Goal: Task Accomplishment & Management: Use online tool/utility

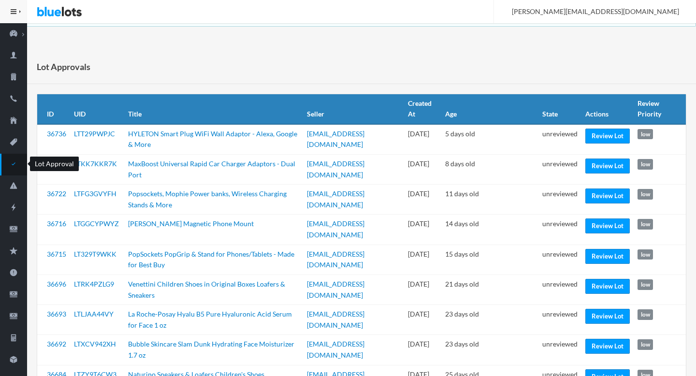
click at [14, 162] on icon "checkmark" at bounding box center [13, 163] width 27 height 9
click at [600, 138] on link "Review Lot" at bounding box center [607, 136] width 44 height 15
click at [606, 199] on link "Review Lot" at bounding box center [607, 195] width 44 height 15
click at [601, 249] on link "Review Lot" at bounding box center [607, 256] width 44 height 15
click at [607, 279] on link "Review Lot" at bounding box center [607, 286] width 44 height 15
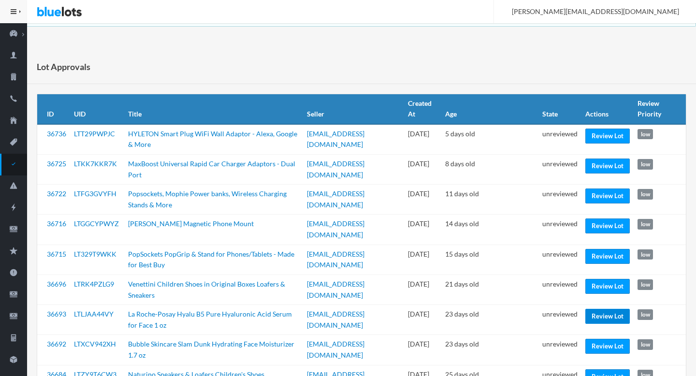
click at [593, 309] on link "Review Lot" at bounding box center [607, 316] width 44 height 15
click at [593, 339] on link "Review Lot" at bounding box center [607, 346] width 44 height 15
click at [594, 369] on link "Review Lot" at bounding box center [607, 376] width 44 height 15
click at [557, 365] on td "unreviewed" at bounding box center [559, 380] width 43 height 30
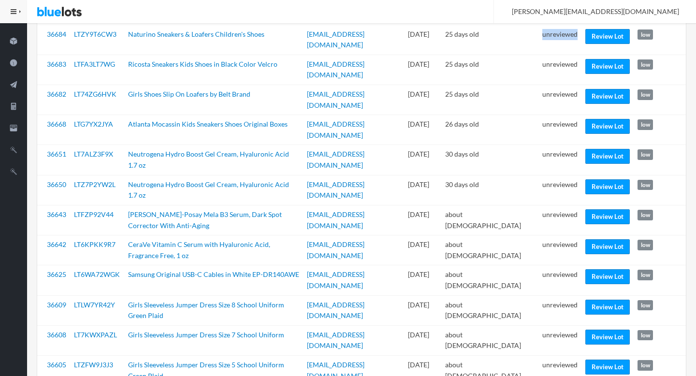
scroll to position [343, 0]
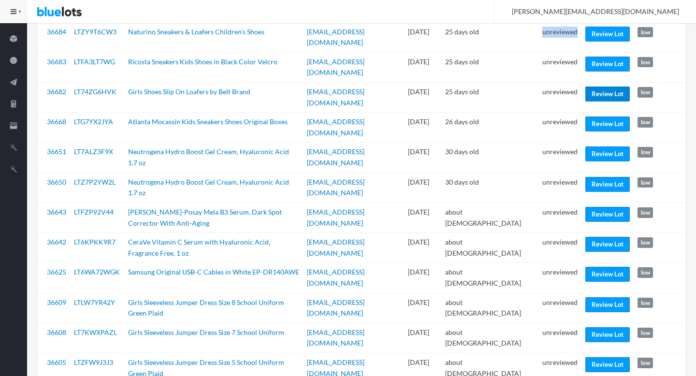
click at [597, 86] on link "Review Lot" at bounding box center [607, 93] width 44 height 15
click at [600, 146] on link "Review Lot" at bounding box center [607, 153] width 44 height 15
click at [590, 177] on link "Review Lot" at bounding box center [607, 184] width 44 height 15
click at [591, 207] on link "Review Lot" at bounding box center [607, 214] width 44 height 15
click at [594, 237] on link "Review Lot" at bounding box center [607, 244] width 44 height 15
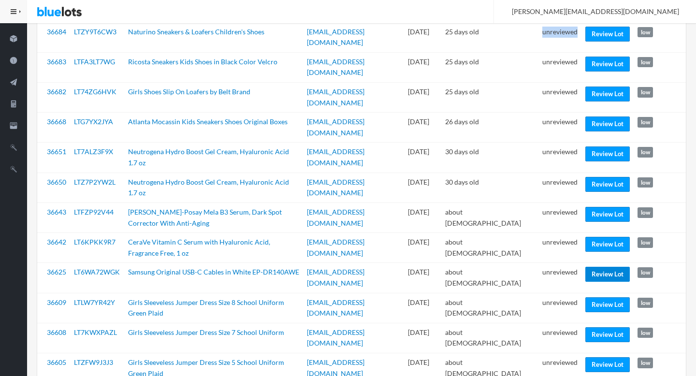
click at [604, 267] on link "Review Lot" at bounding box center [607, 274] width 44 height 15
click at [596, 327] on link "Review Lot" at bounding box center [607, 334] width 44 height 15
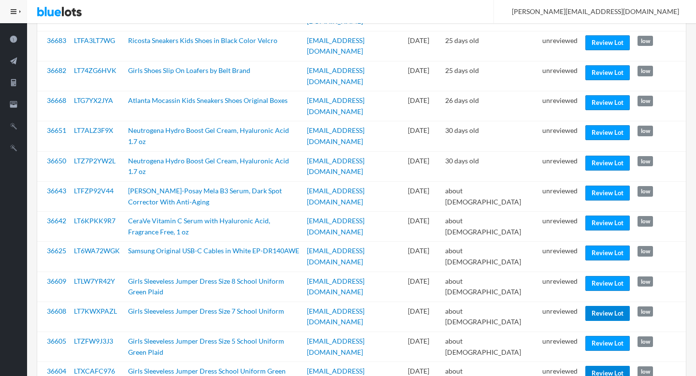
scroll to position [366, 0]
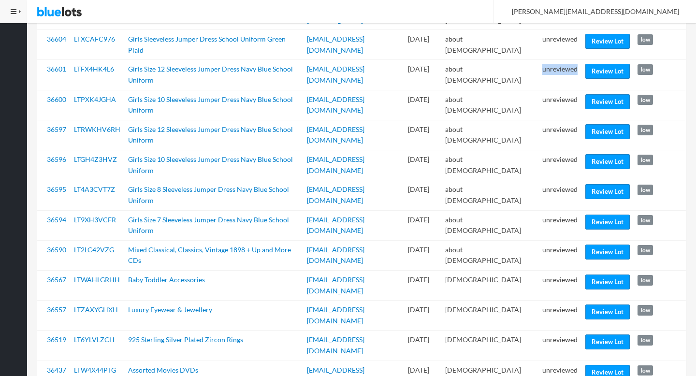
scroll to position [698, 0]
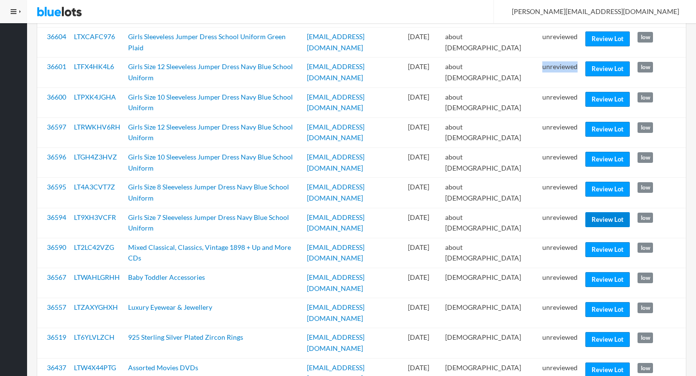
click at [596, 212] on link "Review Lot" at bounding box center [607, 219] width 44 height 15
click at [608, 302] on link "Review Lot" at bounding box center [607, 309] width 44 height 15
click at [595, 332] on link "Review Lot" at bounding box center [607, 339] width 44 height 15
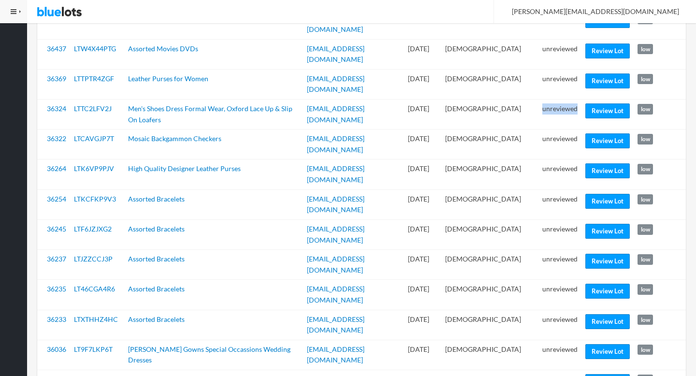
scroll to position [1017, 0]
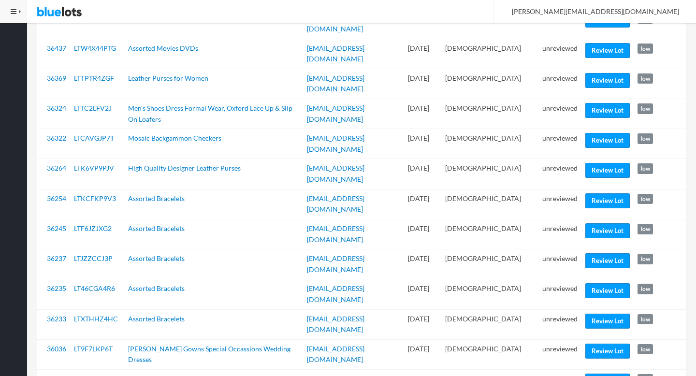
click at [592, 129] on td "Review Lot" at bounding box center [607, 144] width 52 height 30
click at [594, 133] on link "Review Lot" at bounding box center [607, 140] width 44 height 15
click at [594, 163] on link "Review Lot" at bounding box center [607, 170] width 44 height 15
click at [590, 223] on link "Review Lot" at bounding box center [607, 230] width 44 height 15
click at [594, 314] on link "Review Lot" at bounding box center [607, 321] width 44 height 15
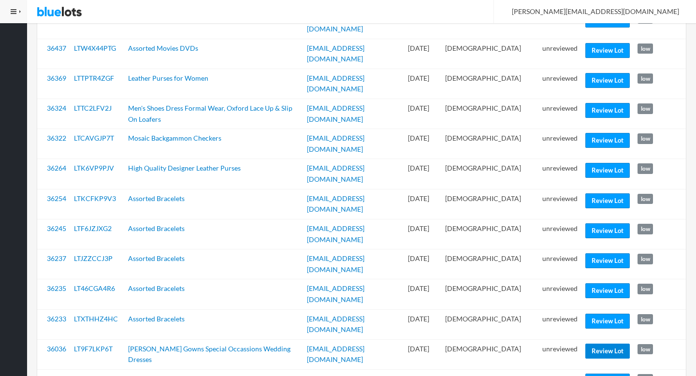
click at [597, 343] on link "Review Lot" at bounding box center [607, 350] width 44 height 15
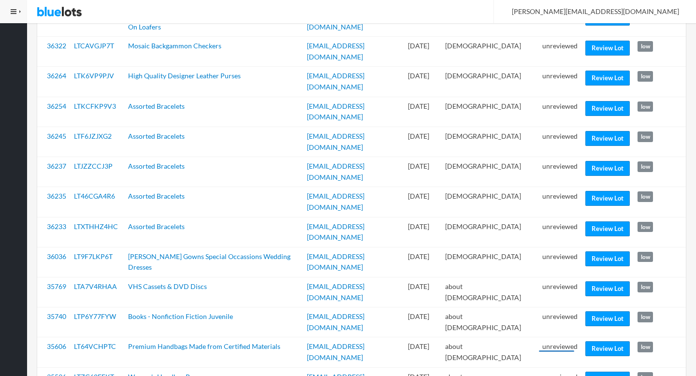
scroll to position [1147, 0]
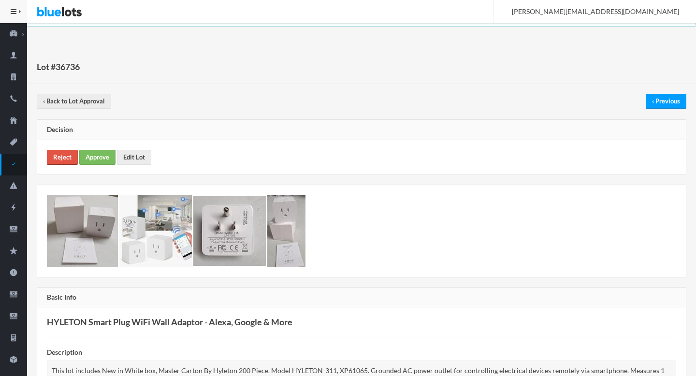
click at [61, 160] on link "Reject" at bounding box center [62, 157] width 31 height 15
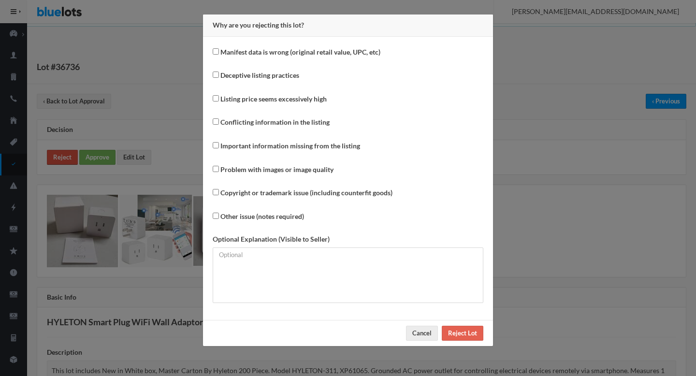
click at [61, 160] on div "Why are you rejecting this lot? Manifest data is wrong (original retail value, …" at bounding box center [348, 188] width 696 height 376
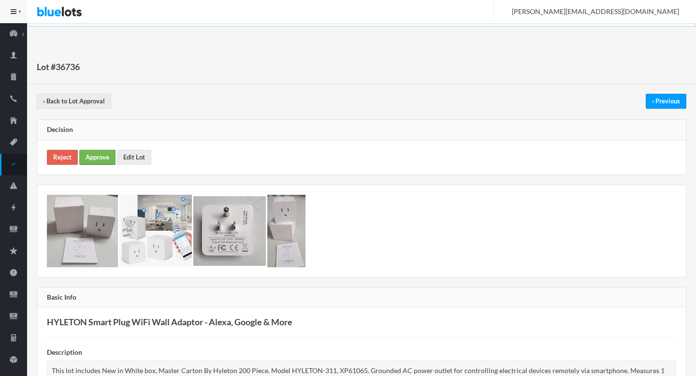
click at [88, 156] on link "Approve" at bounding box center [97, 157] width 36 height 15
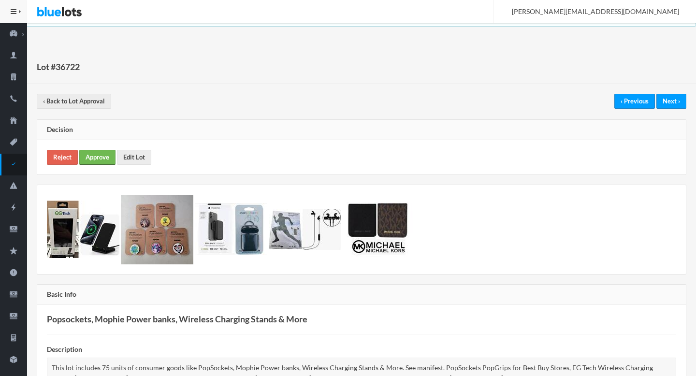
click at [102, 157] on link "Approve" at bounding box center [97, 157] width 36 height 15
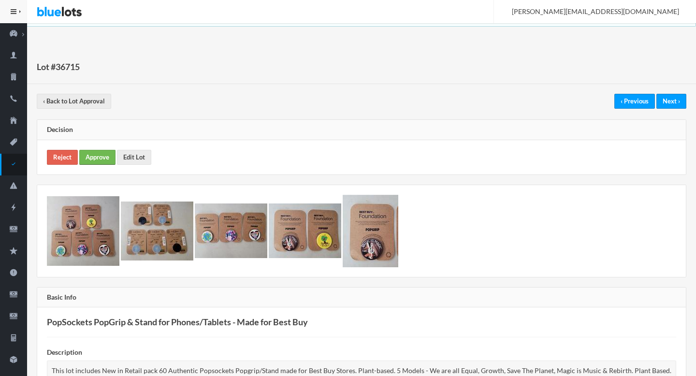
click at [96, 156] on link "Approve" at bounding box center [97, 157] width 36 height 15
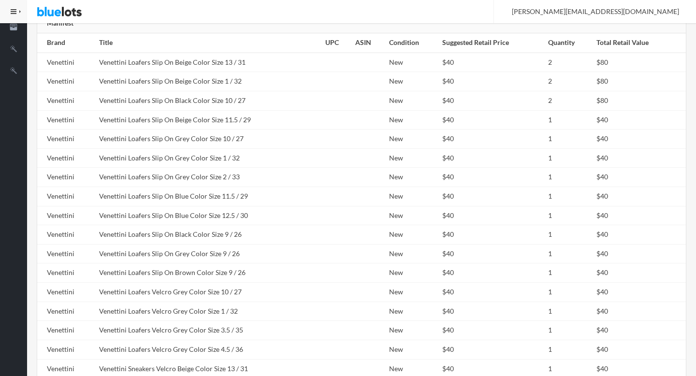
scroll to position [454, 0]
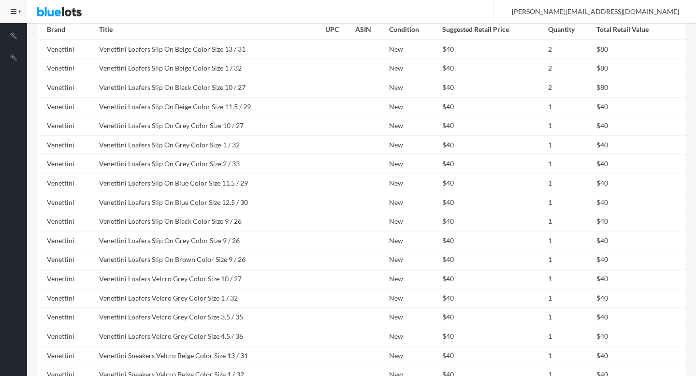
click at [219, 120] on td "Venettini Loafers Slip On Grey Color Size 10 / 27" at bounding box center [208, 125] width 226 height 19
copy tr "Venettini Loafers Slip On Grey Color Size 10 / 27"
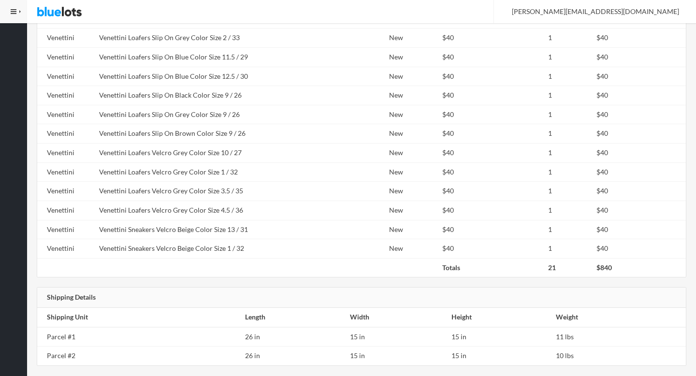
scroll to position [589, 0]
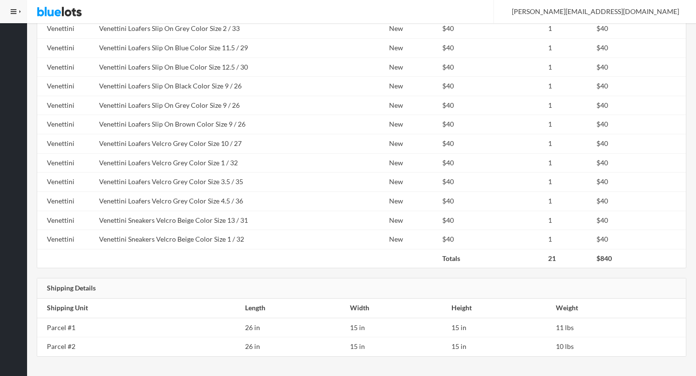
click at [219, 120] on td "Venettini Loafers Slip On Brown Color Size 9 / 26" at bounding box center [208, 124] width 226 height 19
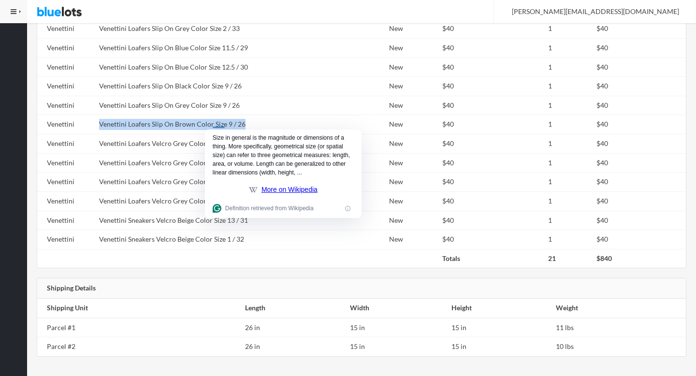
copy tr "Venettini Loafers Slip On Brown Color Size 9 / 26"
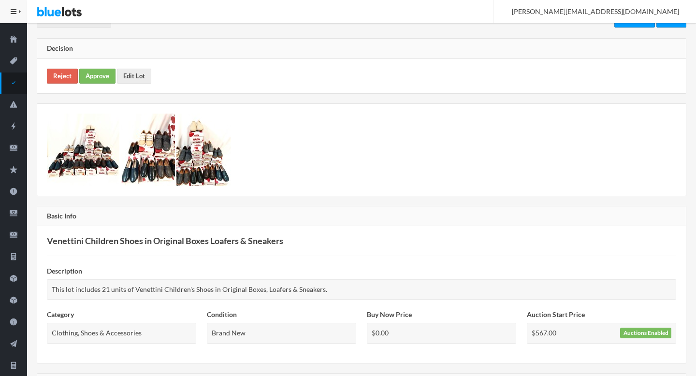
scroll to position [0, 0]
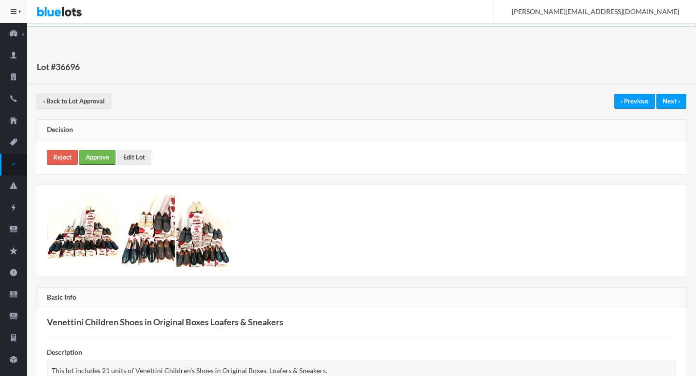
click at [107, 160] on link "Approve" at bounding box center [97, 157] width 36 height 15
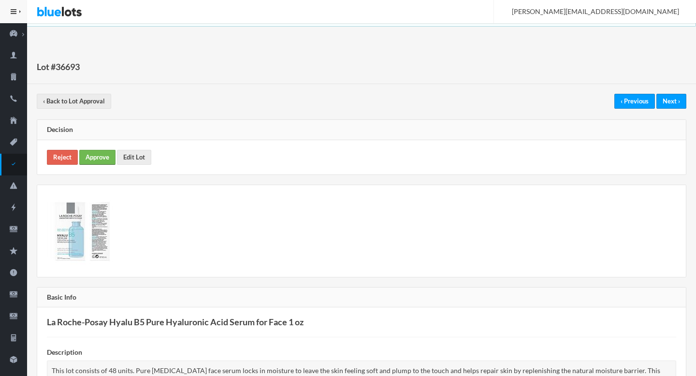
click at [101, 151] on link "Approve" at bounding box center [97, 157] width 36 height 15
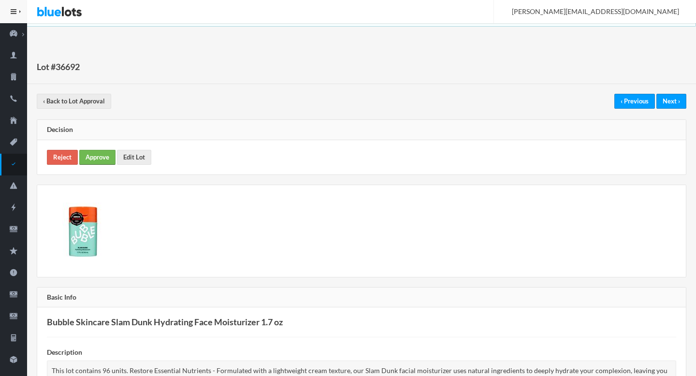
click at [102, 150] on link "Approve" at bounding box center [97, 157] width 36 height 15
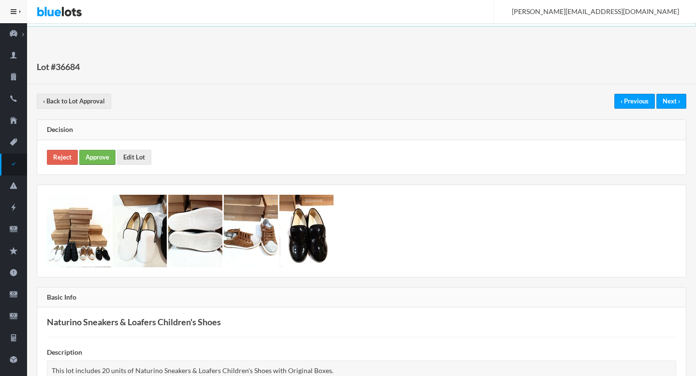
click at [104, 154] on link "Approve" at bounding box center [97, 157] width 36 height 15
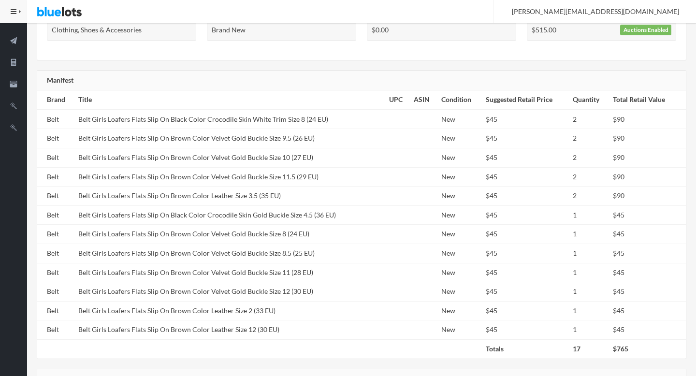
scroll to position [385, 0]
click at [304, 160] on td "Belt Girls Loafers Flats Slip On Brown Color Velvet Gold Buckle Size 10 (27 EU)" at bounding box center [229, 157] width 310 height 19
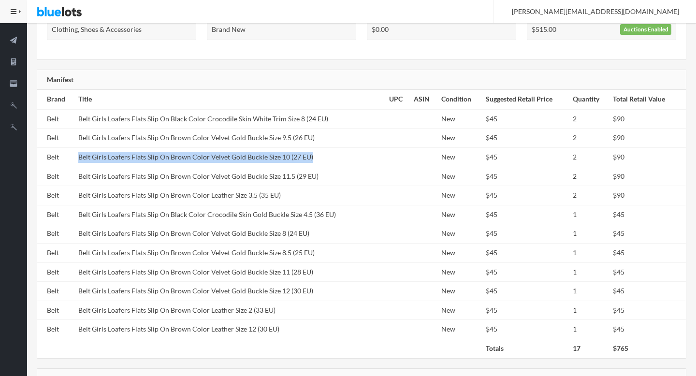
copy tr "Belt Girls Loafers Flats Slip On Brown Color Velvet Gold Buckle Size 10 (27 EU)"
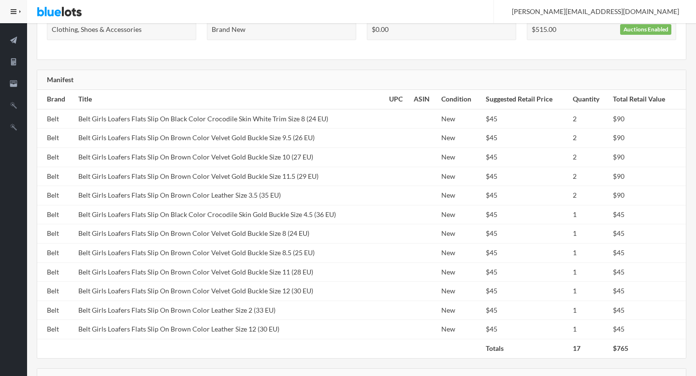
scroll to position [0, 0]
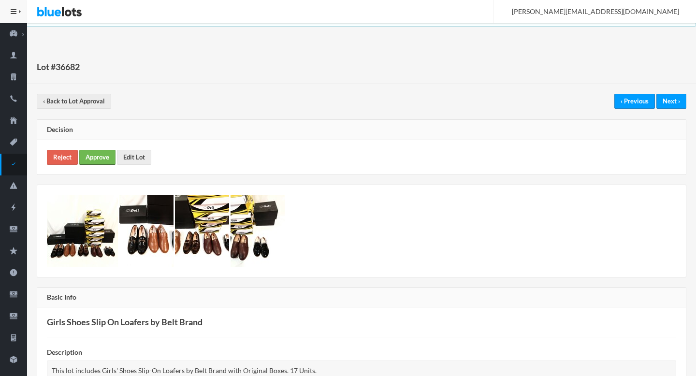
click at [92, 152] on link "Approve" at bounding box center [97, 157] width 36 height 15
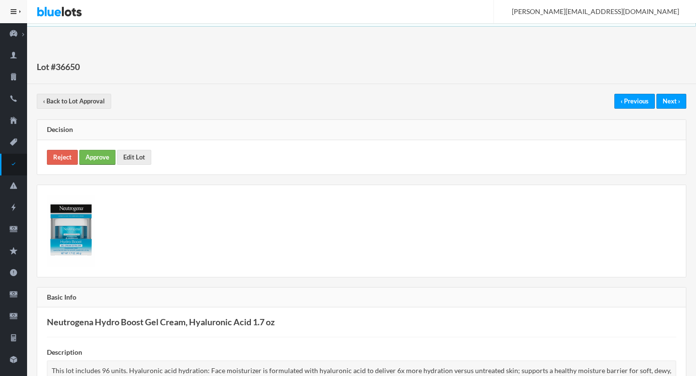
click at [96, 157] on link "Approve" at bounding box center [97, 157] width 36 height 15
click at [92, 154] on link "Approve" at bounding box center [97, 157] width 36 height 15
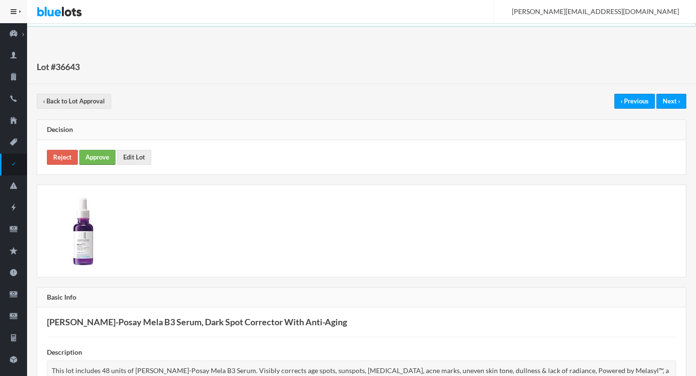
click at [97, 153] on link "Approve" at bounding box center [97, 157] width 36 height 15
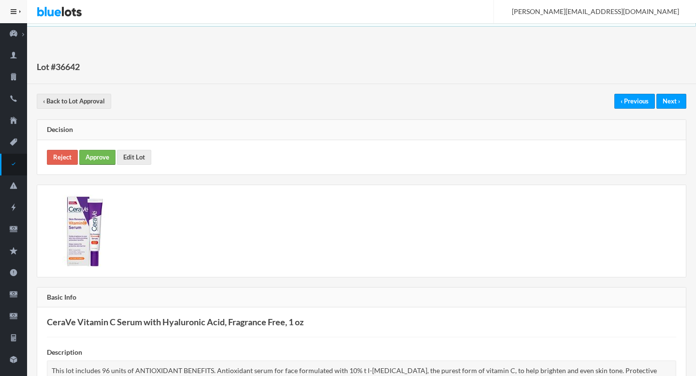
click at [97, 151] on link "Approve" at bounding box center [97, 157] width 36 height 15
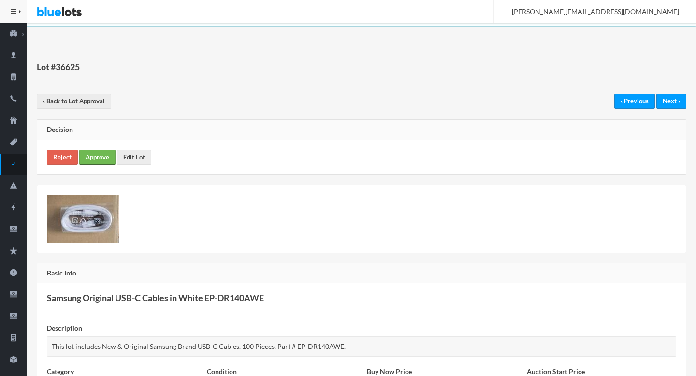
click at [103, 159] on link "Approve" at bounding box center [97, 157] width 36 height 15
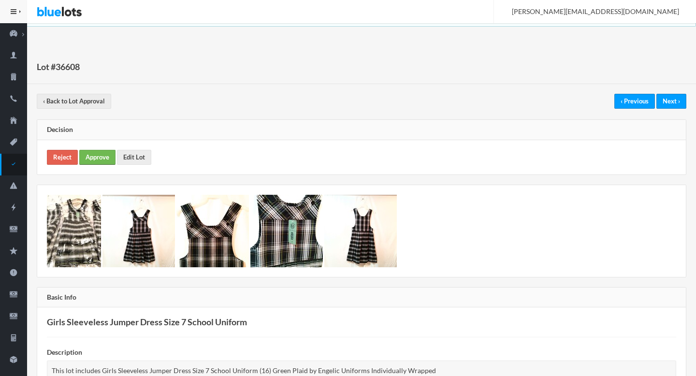
click at [97, 161] on link "Approve" at bounding box center [97, 157] width 36 height 15
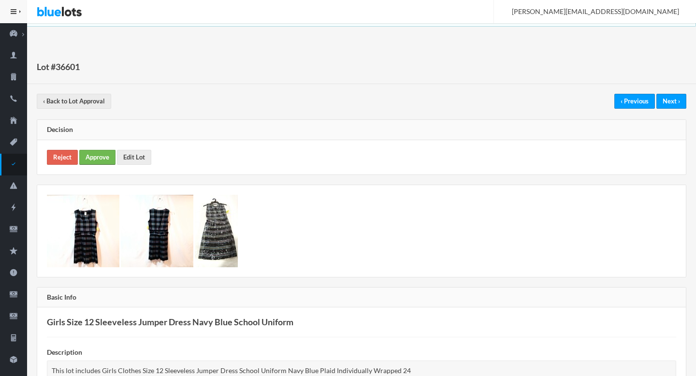
click at [92, 150] on link "Approve" at bounding box center [97, 157] width 36 height 15
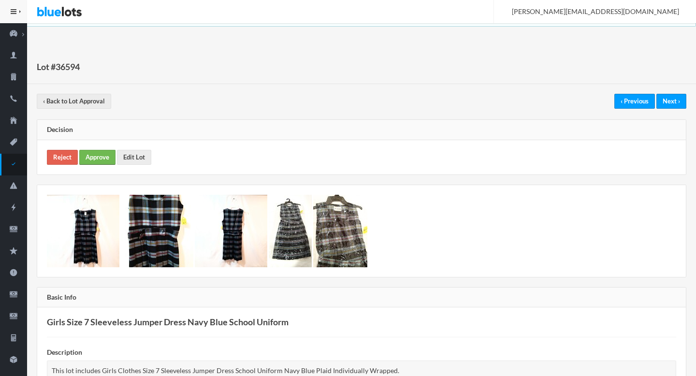
click at [96, 154] on link "Approve" at bounding box center [97, 157] width 36 height 15
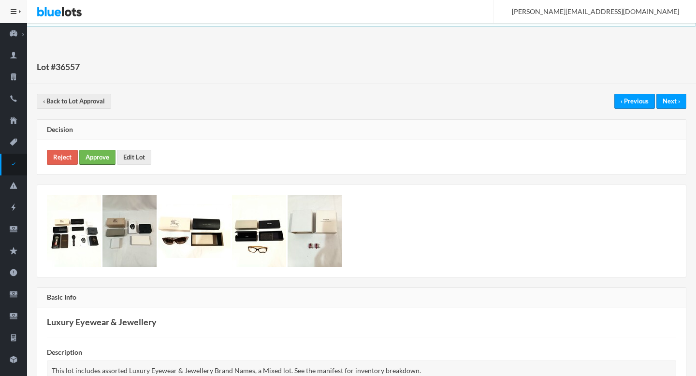
click at [108, 156] on link "Approve" at bounding box center [97, 157] width 36 height 15
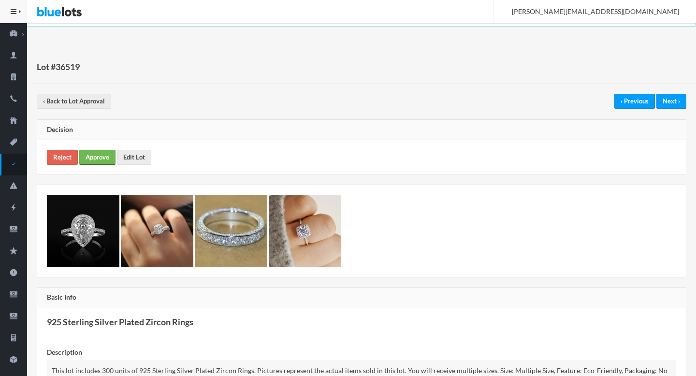
click at [93, 161] on link "Approve" at bounding box center [97, 157] width 36 height 15
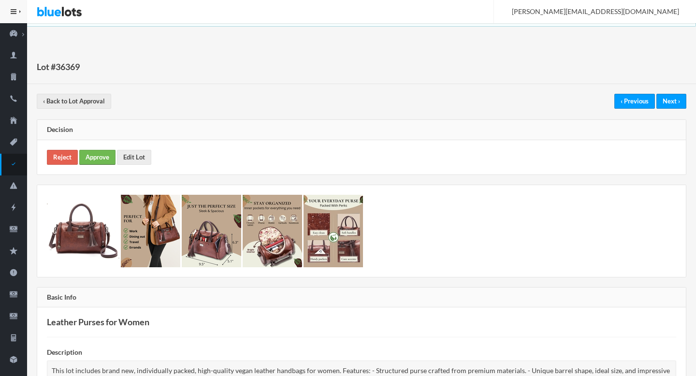
click at [94, 157] on link "Approve" at bounding box center [97, 157] width 36 height 15
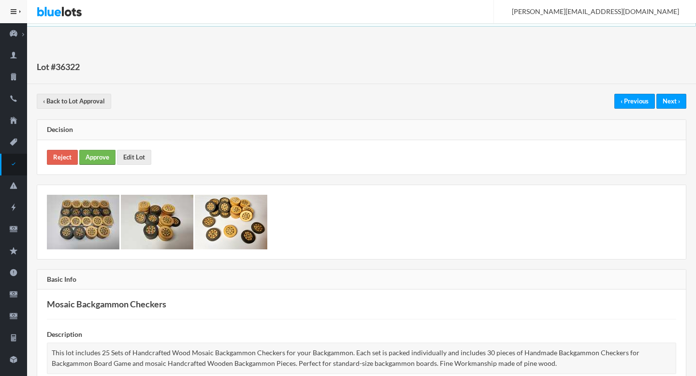
click at [91, 154] on link "Approve" at bounding box center [97, 157] width 36 height 15
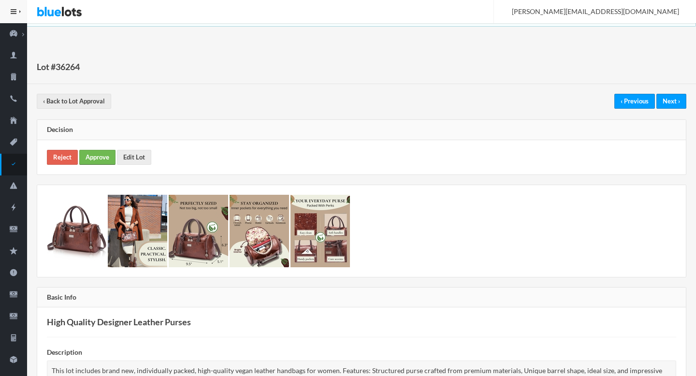
click at [104, 154] on link "Approve" at bounding box center [97, 157] width 36 height 15
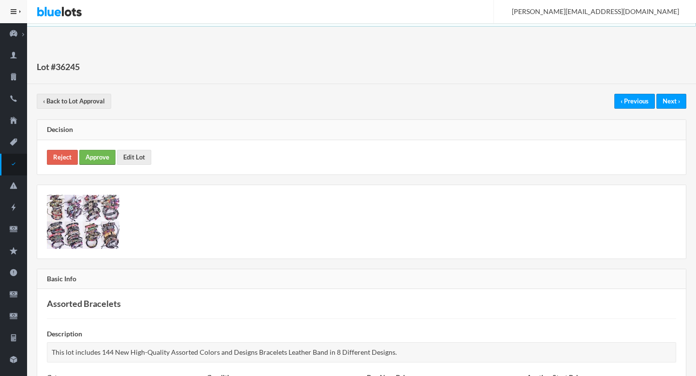
click at [98, 153] on link "Approve" at bounding box center [97, 157] width 36 height 15
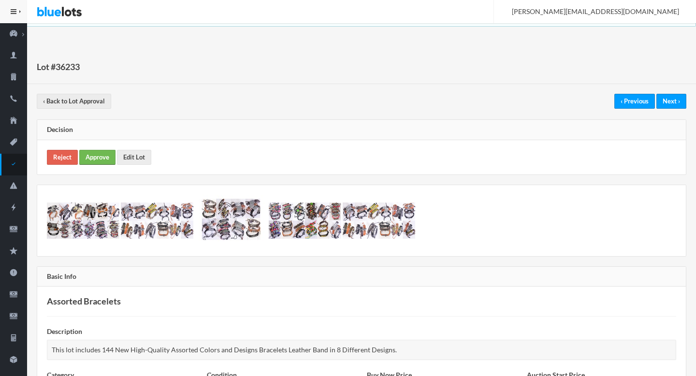
click at [104, 158] on link "Approve" at bounding box center [97, 157] width 36 height 15
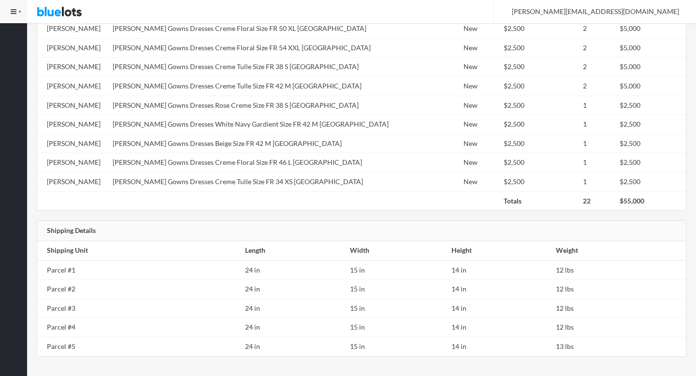
scroll to position [523, 0]
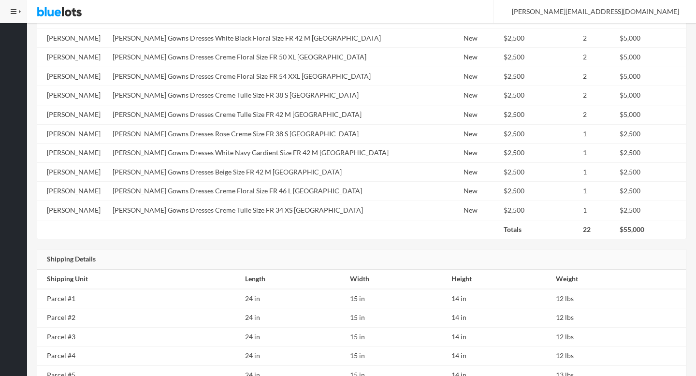
click at [208, 120] on td "Celine Moreau Gowns Dresses Creme Tulle Size FR 42 M USA" at bounding box center [260, 114] width 302 height 19
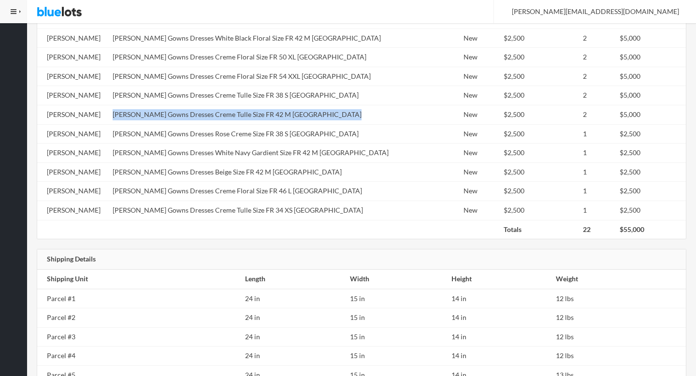
copy tr "Celine Moreau Gowns Dresses Creme Tulle Size FR 42 M USA"
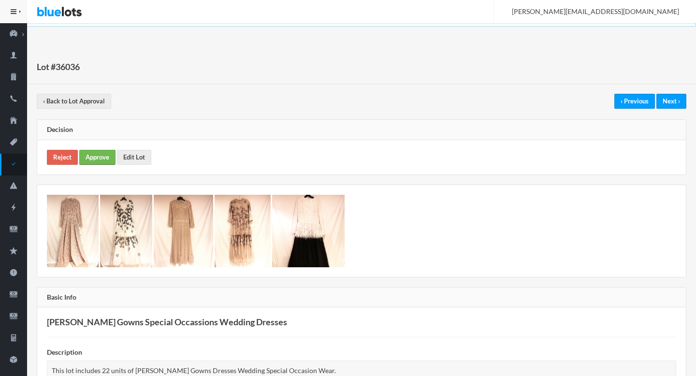
click at [95, 158] on link "Approve" at bounding box center [97, 157] width 36 height 15
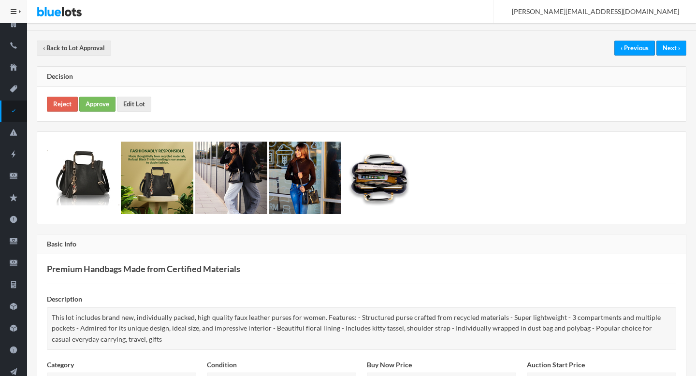
scroll to position [39, 0]
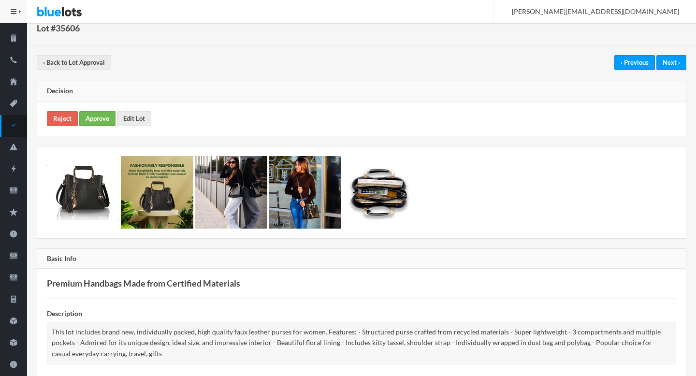
click at [94, 124] on link "Approve" at bounding box center [97, 118] width 36 height 15
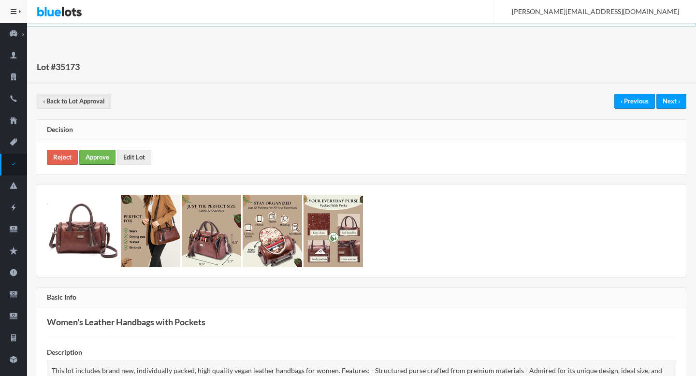
click at [103, 162] on link "Approve" at bounding box center [97, 157] width 36 height 15
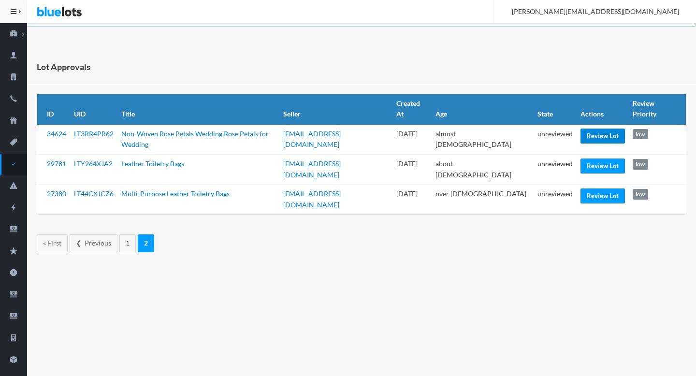
click at [592, 129] on link "Review Lot" at bounding box center [602, 136] width 44 height 15
click at [591, 188] on link "Review Lot" at bounding box center [602, 195] width 44 height 15
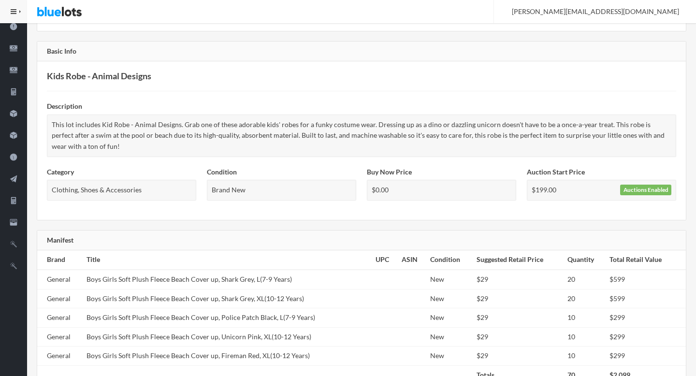
scroll to position [52, 0]
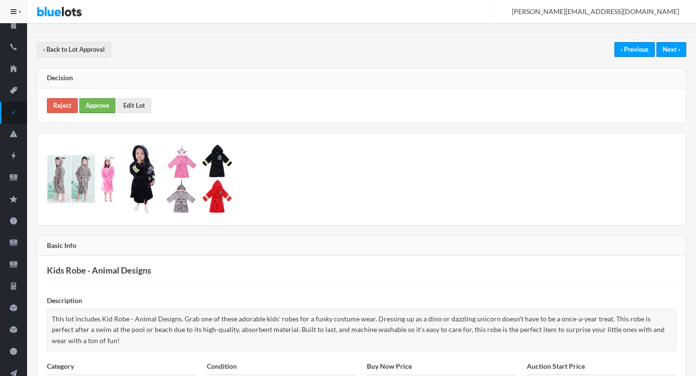
click at [96, 100] on link "Approve" at bounding box center [97, 105] width 36 height 15
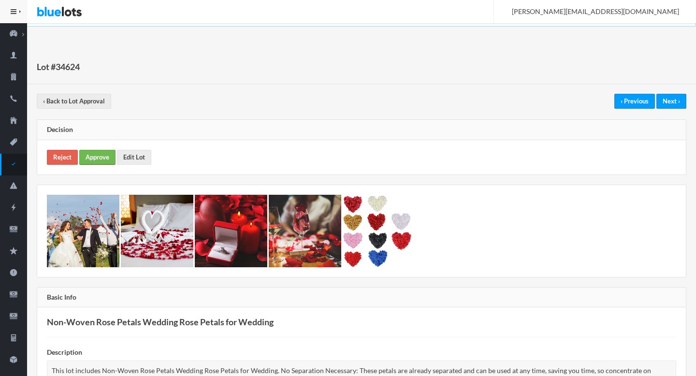
click at [100, 160] on link "Approve" at bounding box center [97, 157] width 36 height 15
